Goal: Task Accomplishment & Management: Complete application form

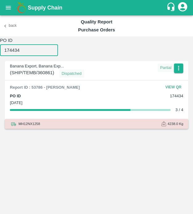
click at [29, 50] on input "174434" at bounding box center [29, 50] width 58 height 12
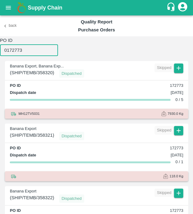
type input "0172773"
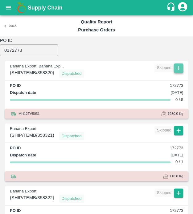
click at [177, 66] on icon "button" at bounding box center [178, 68] width 7 height 7
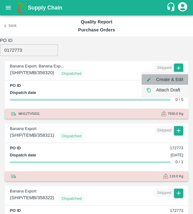
click at [174, 78] on li "Create & Edit" at bounding box center [164, 79] width 46 height 10
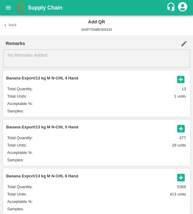
click at [179, 80] on icon "button" at bounding box center [180, 79] width 10 height 10
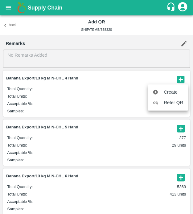
click at [113, 137] on div at bounding box center [96, 107] width 193 height 214
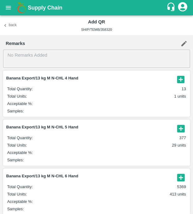
click at [179, 130] on icon "button" at bounding box center [180, 128] width 10 height 10
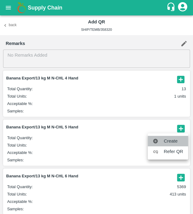
click at [177, 140] on span "Create" at bounding box center [172, 141] width 19 height 7
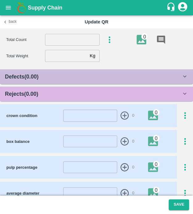
click at [68, 44] on input "number" at bounding box center [72, 40] width 54 height 12
type input "5"
click at [54, 50] on input "number" at bounding box center [66, 56] width 42 height 12
type input "13.3"
click at [71, 94] on div "Rejects ( 0.00 )" at bounding box center [93, 94] width 176 height 9
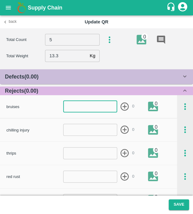
click at [74, 111] on input "number" at bounding box center [90, 107] width 54 height 12
type input "1"
click at [123, 106] on icon "button" at bounding box center [124, 106] width 8 height 8
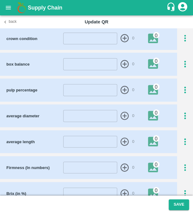
scroll to position [297, 0]
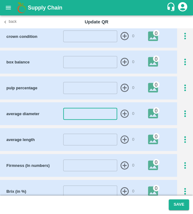
click at [95, 116] on input "number" at bounding box center [90, 114] width 54 height 12
type input "44"
click at [120, 113] on icon "button" at bounding box center [124, 114] width 10 height 10
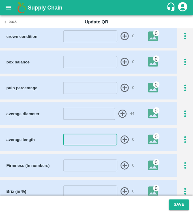
click at [95, 140] on input "number" at bounding box center [90, 140] width 54 height 12
type input "24"
click at [122, 135] on icon "button" at bounding box center [124, 139] width 8 height 8
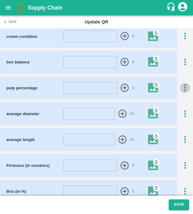
click at [184, 86] on icon "button" at bounding box center [185, 88] width 2 height 7
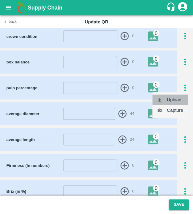
click at [180, 95] on li "Upload" at bounding box center [170, 99] width 36 height 10
type input "C:\fakepath\TimePhoto_20250425_152042.jpg"
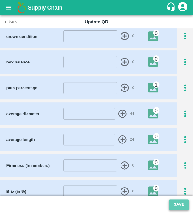
click at [174, 202] on button "Save" at bounding box center [178, 204] width 20 height 11
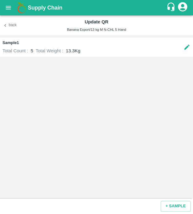
click at [10, 30] on div "Back Update QR Banana Export/13 kg M N-CHL 5 Hand" at bounding box center [96, 25] width 193 height 20
click at [10, 23] on button "Back" at bounding box center [10, 25] width 20 height 9
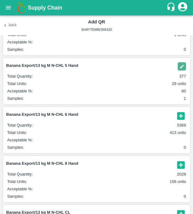
scroll to position [62, 0]
click at [179, 115] on icon "button" at bounding box center [180, 116] width 10 height 10
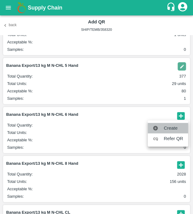
click at [175, 125] on span "Create" at bounding box center [172, 128] width 19 height 7
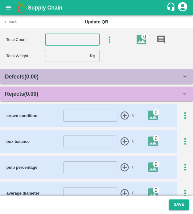
click at [68, 35] on input "number" at bounding box center [72, 40] width 54 height 12
type input "6"
click at [59, 58] on input "number" at bounding box center [66, 56] width 42 height 12
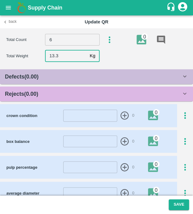
type input "13.3"
click at [54, 91] on div "Rejects ( 0.00 )" at bounding box center [93, 94] width 176 height 9
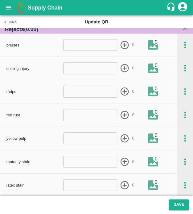
scroll to position [62, 0]
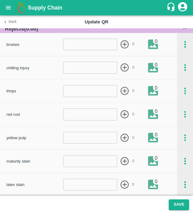
click at [89, 150] on div "maturity stain ​ 0 0" at bounding box center [88, 161] width 177 height 23
click at [96, 111] on input "number" at bounding box center [90, 114] width 54 height 12
type input "1"
click at [122, 112] on icon "button" at bounding box center [124, 114] width 10 height 10
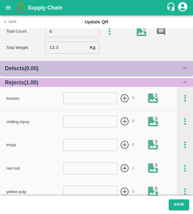
scroll to position [8, 0]
click at [63, 62] on div "Defects ( 0.00 )" at bounding box center [96, 68] width 193 height 15
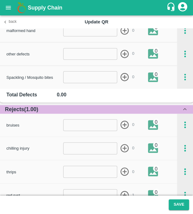
scroll to position [609, 0]
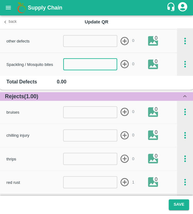
click at [73, 64] on input "number" at bounding box center [90, 64] width 54 height 12
type input "1"
click at [123, 62] on icon "button" at bounding box center [124, 64] width 10 height 10
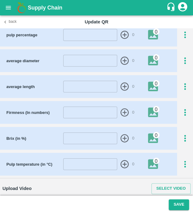
scroll to position [962, 0]
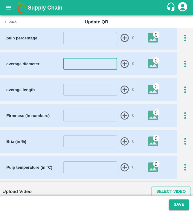
click at [86, 59] on input "number" at bounding box center [90, 64] width 54 height 12
type input "44"
click at [121, 62] on icon "button" at bounding box center [124, 64] width 10 height 10
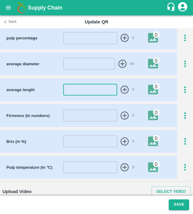
click at [98, 90] on input "number" at bounding box center [90, 90] width 54 height 12
type input "24"
click at [122, 89] on icon "button" at bounding box center [124, 90] width 8 height 8
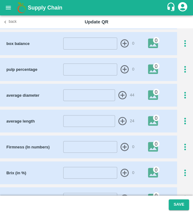
scroll to position [929, 0]
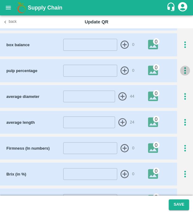
click at [184, 70] on icon "button" at bounding box center [185, 71] width 10 height 10
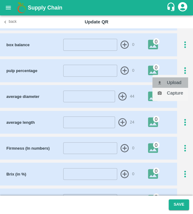
click at [182, 78] on li "Upload" at bounding box center [170, 82] width 36 height 10
type input "C:\fakepath\TimePhoto_20250425_152042.jpg"
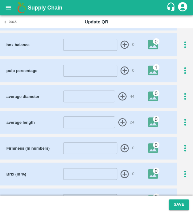
scroll to position [965, 0]
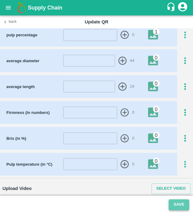
click at [182, 203] on button "Save" at bounding box center [178, 204] width 20 height 11
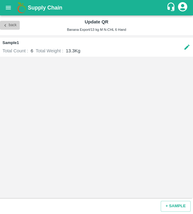
click at [5, 26] on icon "button" at bounding box center [5, 25] width 6 height 6
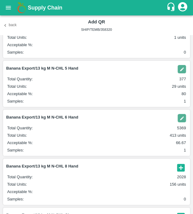
scroll to position [59, 0]
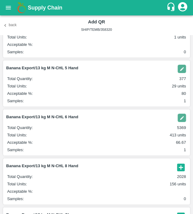
click at [180, 163] on icon "button" at bounding box center [180, 166] width 7 height 7
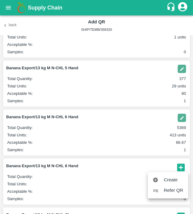
click at [181, 113] on div at bounding box center [96, 107] width 193 height 214
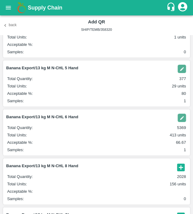
click at [181, 119] on img "button" at bounding box center [181, 118] width 8 height 8
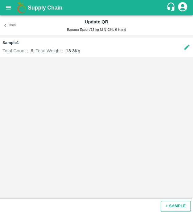
click at [166, 207] on button "+ SAMPLE" at bounding box center [175, 206] width 30 height 11
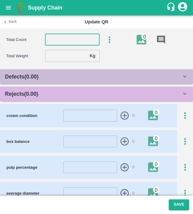
click at [69, 42] on input "number" at bounding box center [72, 40] width 54 height 12
type input "6"
click at [70, 61] on input "number" at bounding box center [66, 56] width 42 height 12
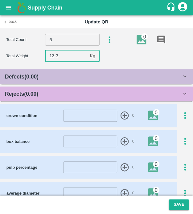
click at [66, 97] on div "Rejects ( 0.00 )" at bounding box center [93, 94] width 176 height 9
click at [66, 97] on div "Defects ( 0.00 ) insect damage ​ 0 0 chemical burns ​ 0 0 ripe ​ 0 0 finger rot…" at bounding box center [96, 188] width 193 height 239
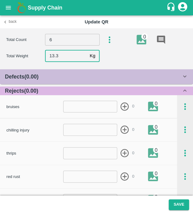
click at [73, 59] on input "13.3" at bounding box center [66, 56] width 42 height 12
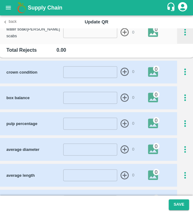
scroll to position [276, 0]
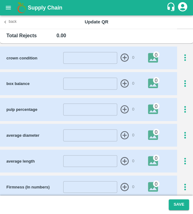
type input "13.1"
click at [184, 110] on icon "button" at bounding box center [185, 109] width 10 height 10
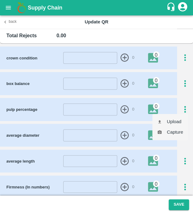
click at [183, 116] on ul "Upload Capture" at bounding box center [170, 127] width 36 height 26
click at [181, 119] on li "Upload" at bounding box center [170, 121] width 36 height 10
type input "C:\fakepath\IMG_20250425_142031.jpg"
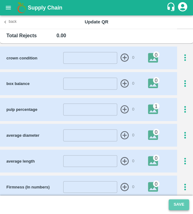
click at [184, 200] on button "Save" at bounding box center [178, 204] width 20 height 11
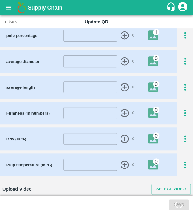
scroll to position [350, 0]
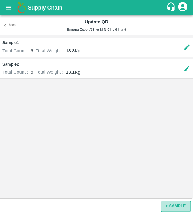
click at [167, 207] on button "+ SAMPLE" at bounding box center [175, 206] width 30 height 11
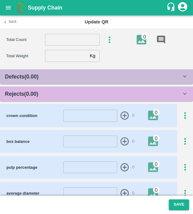
drag, startPoint x: 57, startPoint y: 46, endPoint x: 68, endPoint y: 38, distance: 14.2
click at [68, 38] on div "Total Count ​ 0" at bounding box center [99, 39] width 187 height 13
click at [68, 38] on input "number" at bounding box center [72, 40] width 54 height 12
type input "6"
click at [65, 61] on input "number" at bounding box center [66, 56] width 42 height 12
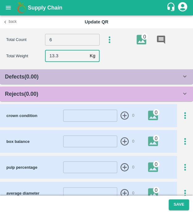
scroll to position [133, 0]
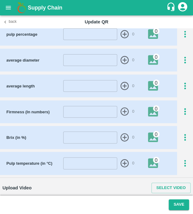
type input "13.3"
click at [180, 32] on icon "button" at bounding box center [185, 34] width 10 height 10
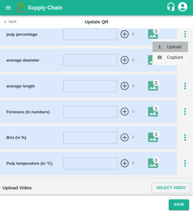
click at [178, 46] on li "Upload" at bounding box center [170, 47] width 36 height 10
type input "C:\fakepath\IMG_20250425_142031.jpg"
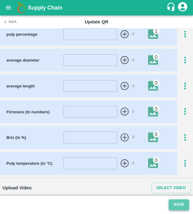
click at [174, 204] on button "Save" at bounding box center [178, 204] width 20 height 11
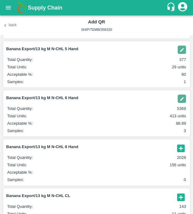
scroll to position [79, 0]
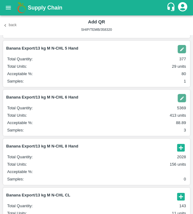
click at [179, 145] on icon "button" at bounding box center [180, 147] width 7 height 7
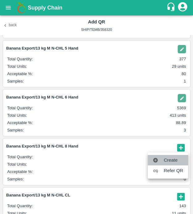
click at [175, 155] on li "Create" at bounding box center [167, 160] width 40 height 10
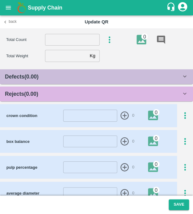
click at [70, 48] on section "Total Count ​ 0 Total Weight Kg ​" at bounding box center [96, 47] width 193 height 38
click at [71, 44] on input "number" at bounding box center [72, 40] width 54 height 12
type input "8"
click at [53, 59] on input "number" at bounding box center [66, 56] width 42 height 12
type input "13.3"
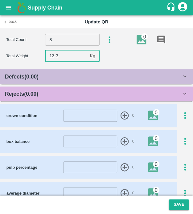
click at [53, 95] on div "Rejects ( 0.00 )" at bounding box center [93, 94] width 176 height 9
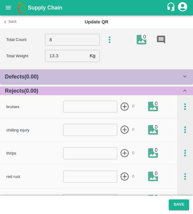
click at [71, 103] on input "number" at bounding box center [90, 107] width 54 height 12
type input "1"
click at [123, 104] on icon "button" at bounding box center [124, 107] width 10 height 10
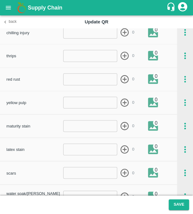
scroll to position [97, 0]
click at [90, 58] on input "number" at bounding box center [90, 56] width 54 height 12
type input "1"
click at [123, 55] on icon "button" at bounding box center [124, 56] width 10 height 10
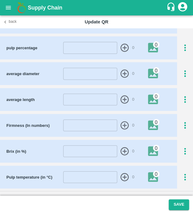
scroll to position [350, 0]
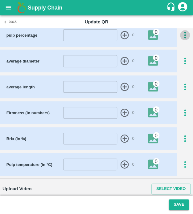
click at [184, 37] on icon "button" at bounding box center [185, 35] width 2 height 7
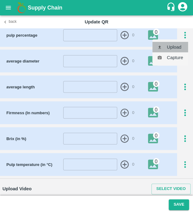
click at [183, 46] on li "Upload" at bounding box center [170, 47] width 36 height 10
type input "C:\fakepath\IMG_20250425_142031.jpg"
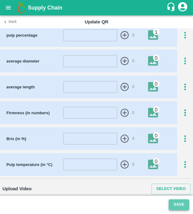
click at [177, 203] on button "Save" at bounding box center [178, 204] width 20 height 11
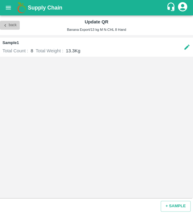
click at [10, 28] on button "Back" at bounding box center [10, 25] width 20 height 9
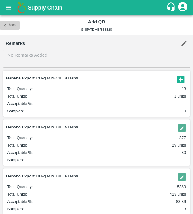
click at [12, 23] on button "Back" at bounding box center [10, 25] width 20 height 9
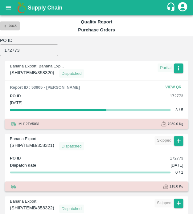
click at [18, 23] on button "Back" at bounding box center [10, 25] width 20 height 9
click at [11, 25] on button "Back" at bounding box center [10, 25] width 20 height 9
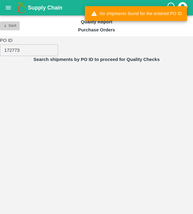
click at [11, 25] on button "Back" at bounding box center [10, 25] width 20 height 9
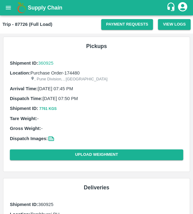
click at [5, 8] on icon "open drawer" at bounding box center [8, 7] width 7 height 7
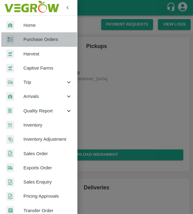
click at [49, 39] on span "Purchase Orders" at bounding box center [47, 39] width 49 height 7
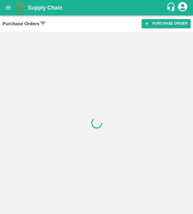
click at [45, 23] on icon at bounding box center [42, 23] width 7 height 7
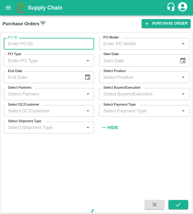
click at [50, 47] on input "PO ID" at bounding box center [49, 44] width 90 height 12
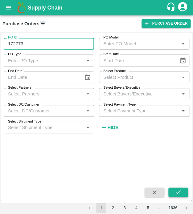
type input "172773"
click at [176, 192] on icon "submit" at bounding box center [177, 192] width 5 height 4
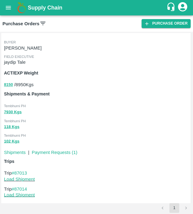
scroll to position [162, 0]
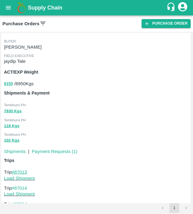
click at [22, 170] on link "#87013" at bounding box center [19, 171] width 15 height 5
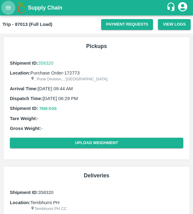
click at [9, 10] on icon "open drawer" at bounding box center [8, 7] width 7 height 7
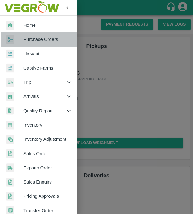
click at [40, 40] on span "Purchase Orders" at bounding box center [47, 39] width 49 height 7
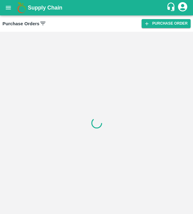
click at [43, 23] on icon at bounding box center [42, 23] width 7 height 7
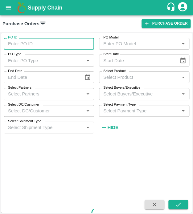
click at [38, 46] on input "PO ID" at bounding box center [49, 44] width 90 height 12
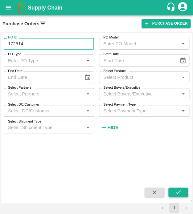
type input "172514"
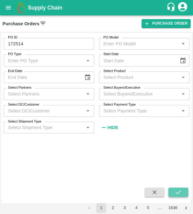
click at [173, 191] on button "submit" at bounding box center [178, 191] width 20 height 9
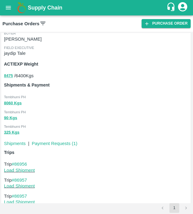
scroll to position [206, 0]
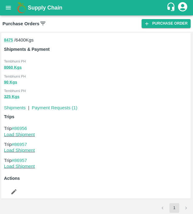
click at [28, 144] on p "Trip #86957" at bounding box center [96, 144] width 185 height 7
click at [24, 124] on div "Trips Trip #86956 Load Shipment Trip #86957 Load Shipment Trip #86957 Load Ship…" at bounding box center [95, 142] width 187 height 62
click at [26, 127] on link "#86956" at bounding box center [19, 128] width 15 height 5
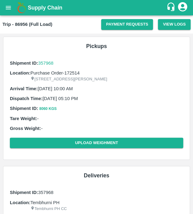
click at [69, 103] on div "Shipment ID: 357968 Location: Purchase Order-172514 G NO 37, Sangavi , Solapur,…" at bounding box center [96, 105] width 176 height 94
click at [5, 6] on icon "open drawer" at bounding box center [8, 7] width 7 height 7
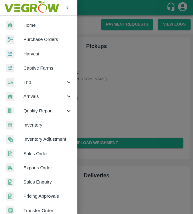
click at [36, 42] on span "Purchase Orders" at bounding box center [47, 39] width 49 height 7
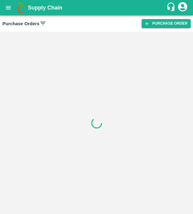
click at [41, 24] on icon at bounding box center [42, 23] width 5 height 3
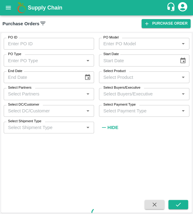
click at [30, 46] on input "PO ID" at bounding box center [49, 44] width 90 height 12
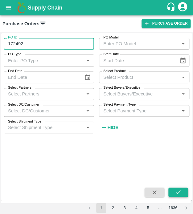
type input "172492"
click at [175, 191] on icon "submit" at bounding box center [178, 192] width 7 height 7
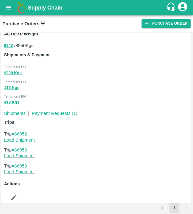
scroll to position [199, 0]
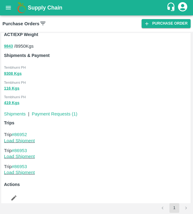
click at [25, 130] on div "Trips Trip #86952 Load Shipment Trip #86953 Load Shipment Trip #86953 Load Ship…" at bounding box center [95, 148] width 187 height 62
click at [22, 134] on link "#86952" at bounding box center [19, 134] width 15 height 5
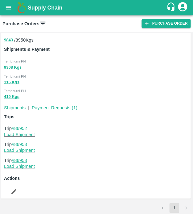
click at [20, 158] on link "#86953" at bounding box center [19, 160] width 15 height 5
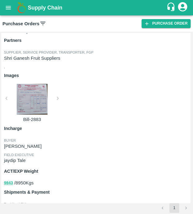
scroll to position [62, 0]
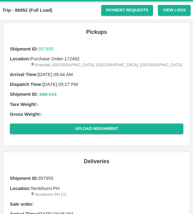
scroll to position [14, 0]
